Goal: Task Accomplishment & Management: Use online tool/utility

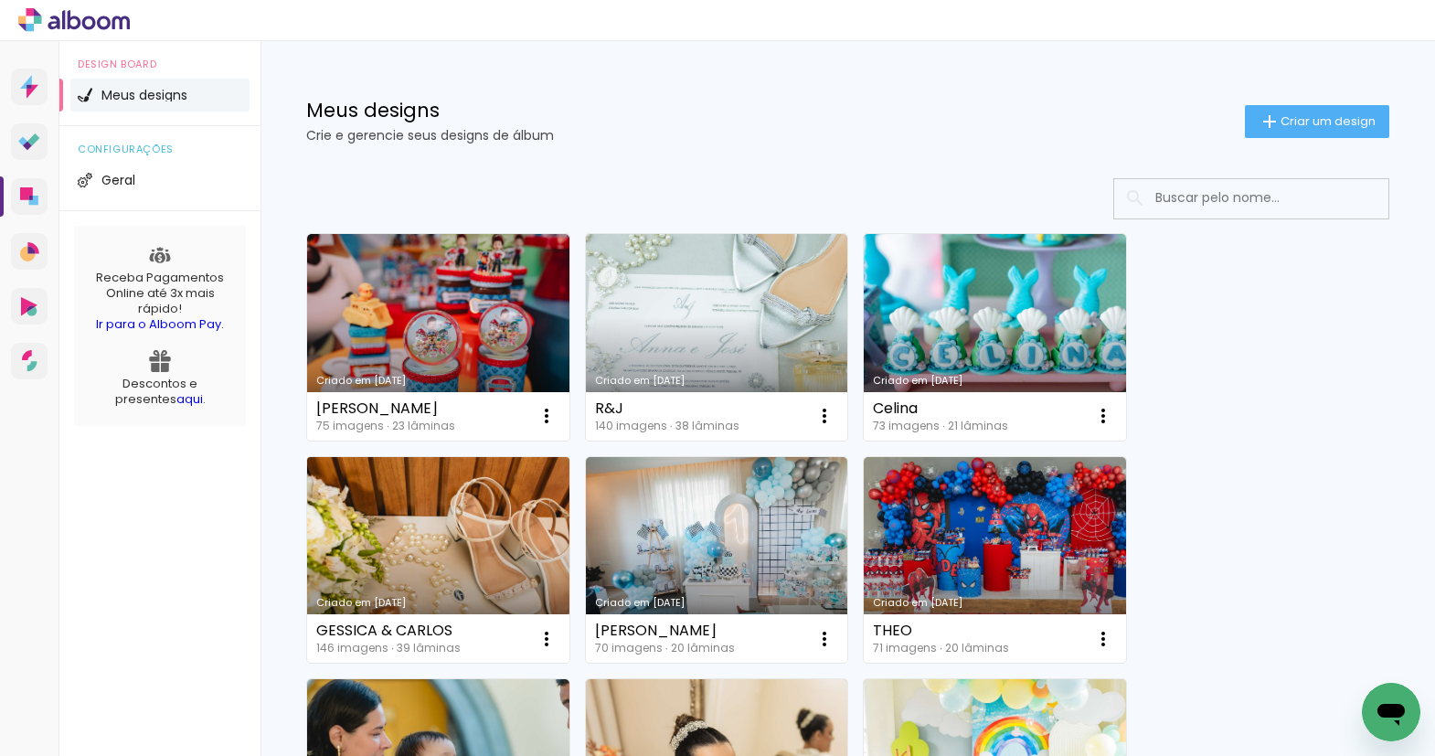
click at [345, 538] on link "Criado em [DATE]" at bounding box center [438, 560] width 262 height 207
